Goal: Find contact information: Find contact information

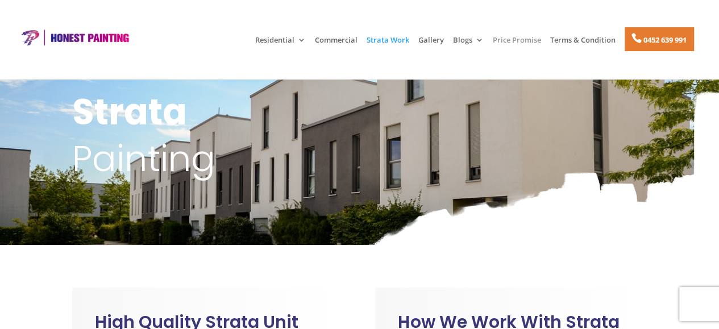
click at [503, 46] on link "Price Promise" at bounding box center [517, 45] width 48 height 19
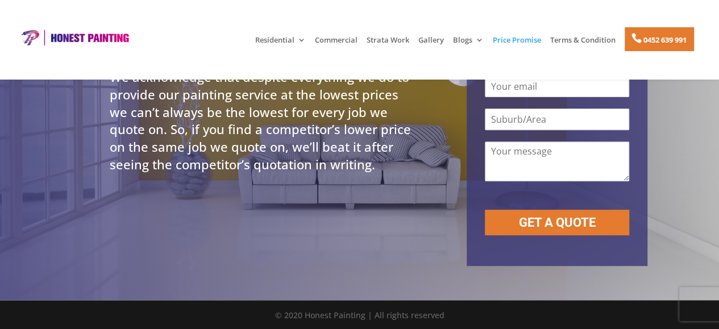
scroll to position [152, 0]
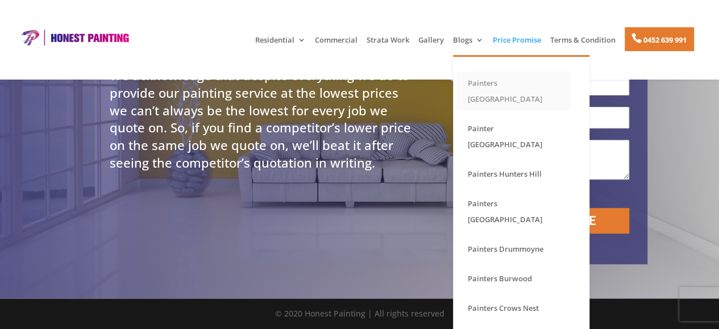
click at [472, 88] on link "Painters [GEOGRAPHIC_DATA]" at bounding box center [513, 91] width 114 height 39
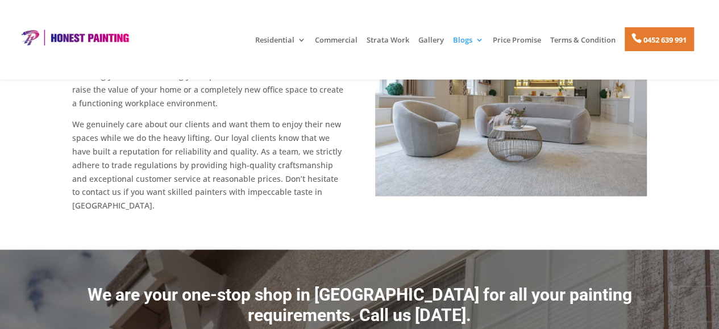
scroll to position [841, 0]
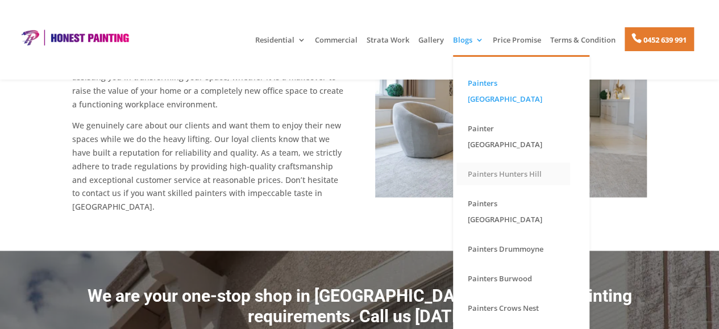
click at [488, 163] on link "Painters Hunters Hill" at bounding box center [513, 174] width 114 height 23
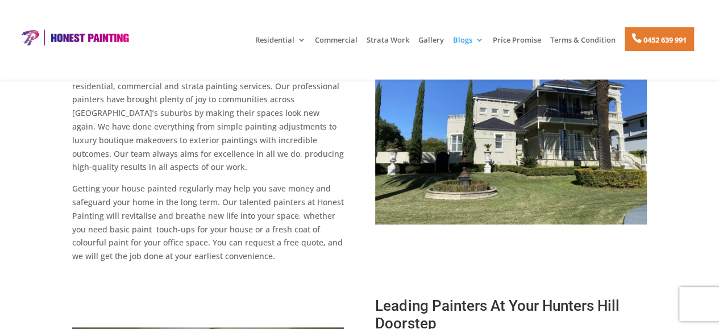
scroll to position [273, 0]
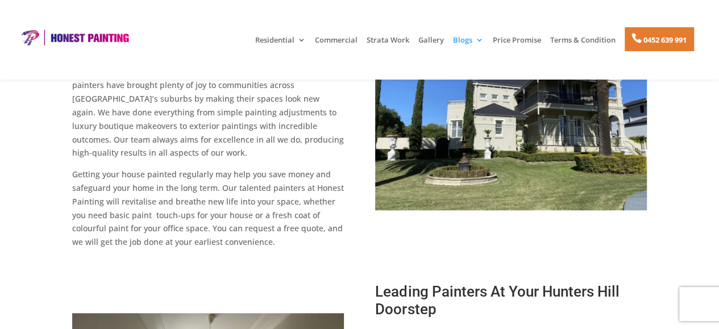
drag, startPoint x: 219, startPoint y: 172, endPoint x: 306, endPoint y: 230, distance: 104.1
click at [306, 230] on p "Getting your house painted regularly may help you save money and safeguard your…" at bounding box center [208, 208] width 272 height 81
copy p "Our talented painters at Honest Painting will revitalise and breathe new life i…"
click at [344, 42] on link "Commercial" at bounding box center [336, 45] width 43 height 19
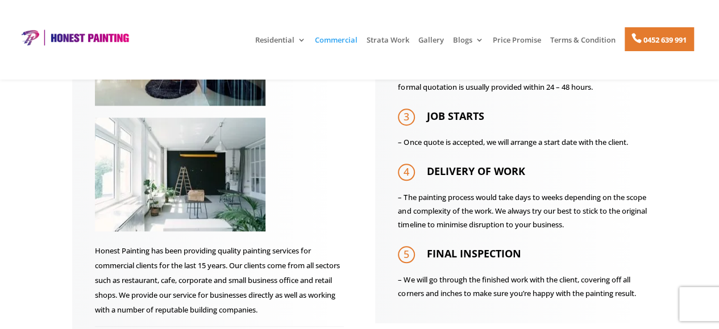
scroll to position [492, 0]
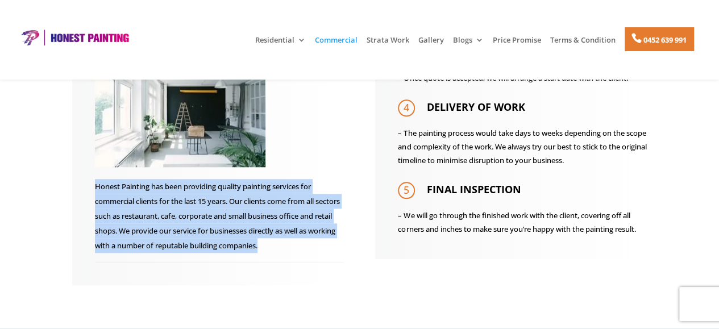
drag, startPoint x: 95, startPoint y: 189, endPoint x: 314, endPoint y: 250, distance: 227.0
click at [314, 250] on p "Honest Painting has been providing quality painting services for commercial cli…" at bounding box center [219, 216] width 249 height 74
copy p "Honest Painting has been providing quality painting services for commercial cli…"
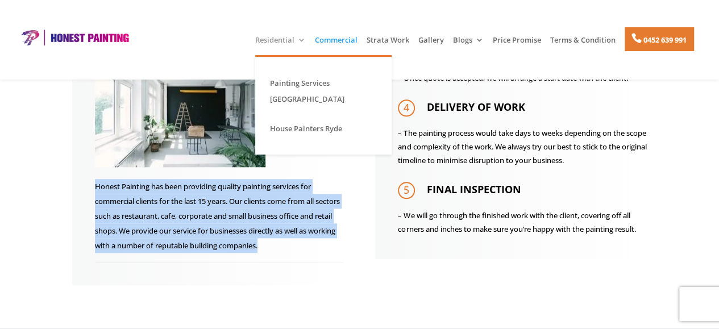
click at [287, 39] on link "Residential" at bounding box center [280, 45] width 51 height 19
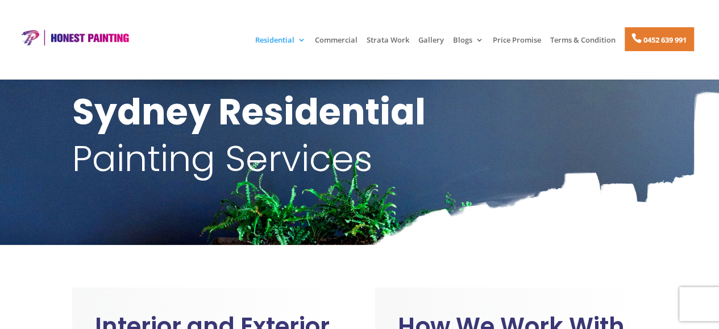
click at [74, 35] on img at bounding box center [74, 37] width 115 height 17
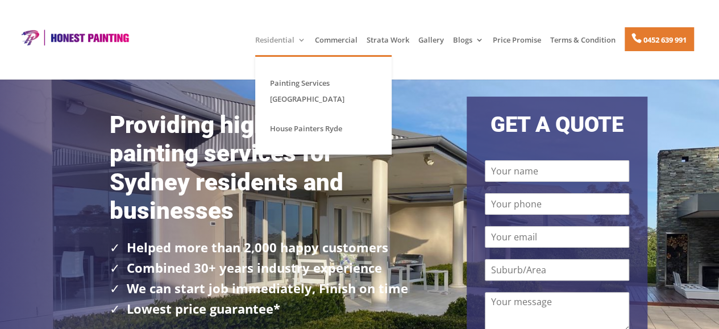
click at [261, 38] on link "Residential" at bounding box center [280, 45] width 51 height 19
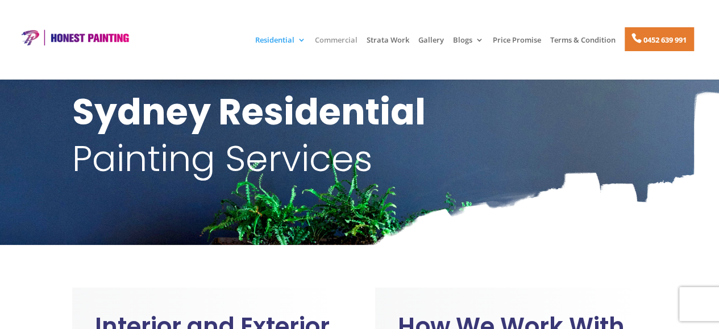
click at [333, 36] on link "Commercial" at bounding box center [336, 45] width 43 height 19
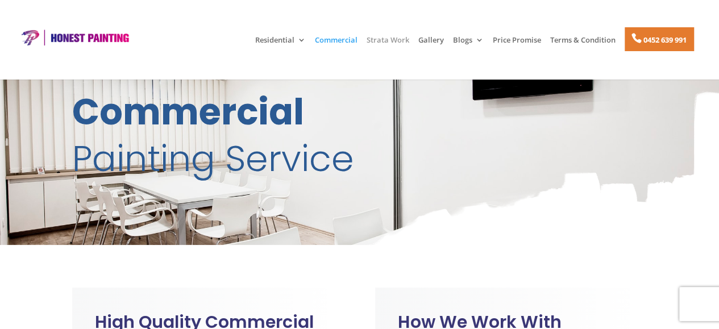
click at [396, 37] on link "Strata Work" at bounding box center [388, 45] width 43 height 19
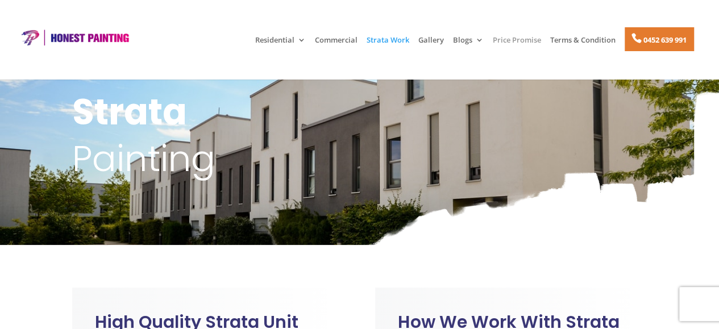
click at [529, 40] on link "Price Promise" at bounding box center [517, 45] width 48 height 19
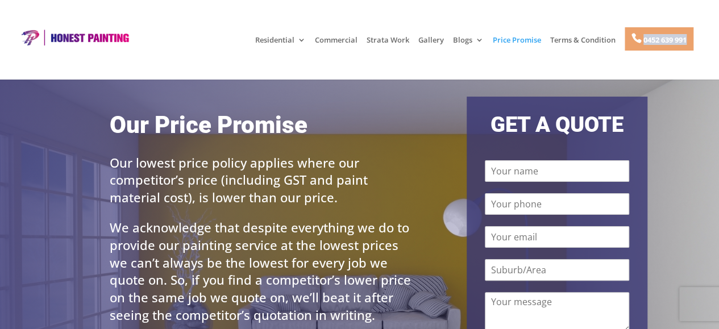
drag, startPoint x: 696, startPoint y: 38, endPoint x: 625, endPoint y: 45, distance: 71.4
click at [625, 45] on li "0452 639 991" at bounding box center [659, 39] width 76 height 30
copy link "0452 639 991"
click at [625, 45] on link "0452 639 991" at bounding box center [659, 38] width 69 height 23
